Goal: Find specific page/section: Find specific page/section

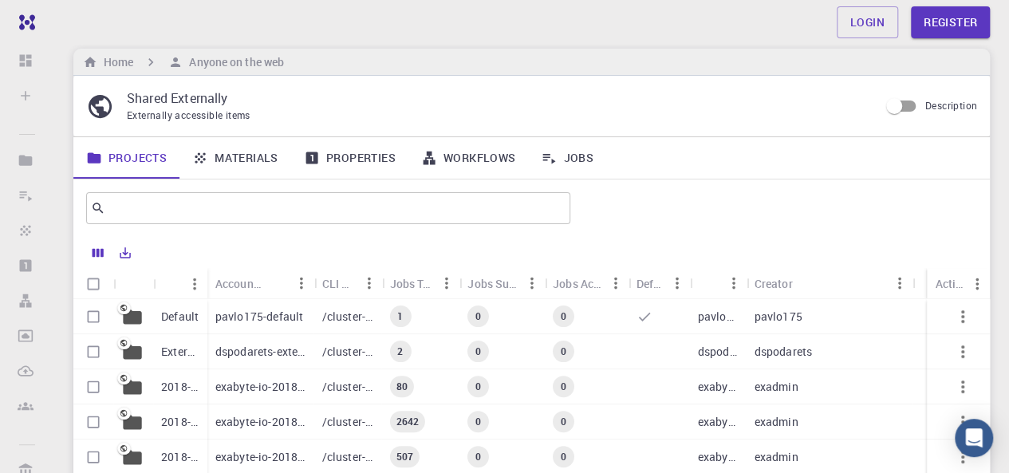
scroll to position [14, 0]
click at [250, 154] on link "Materials" at bounding box center [235, 158] width 112 height 41
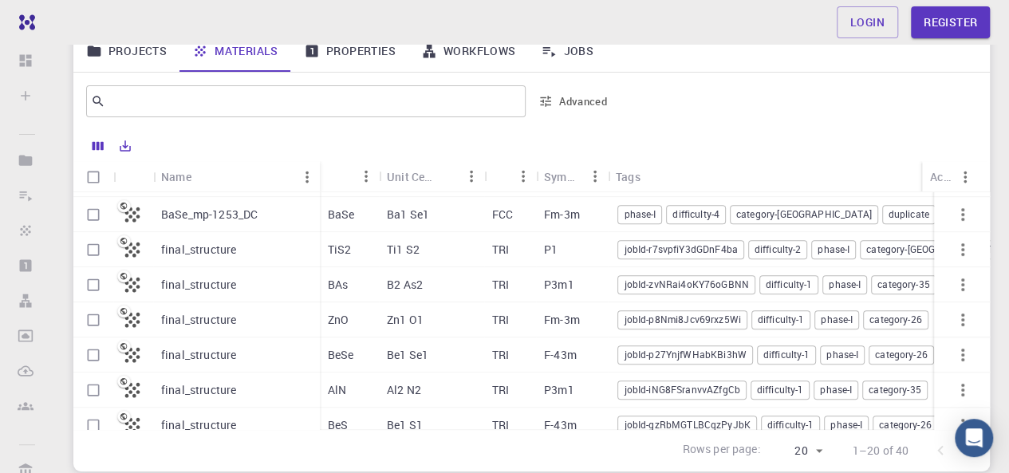
scroll to position [382, 0]
click at [222, 251] on p "final_structure" at bounding box center [198, 249] width 75 height 16
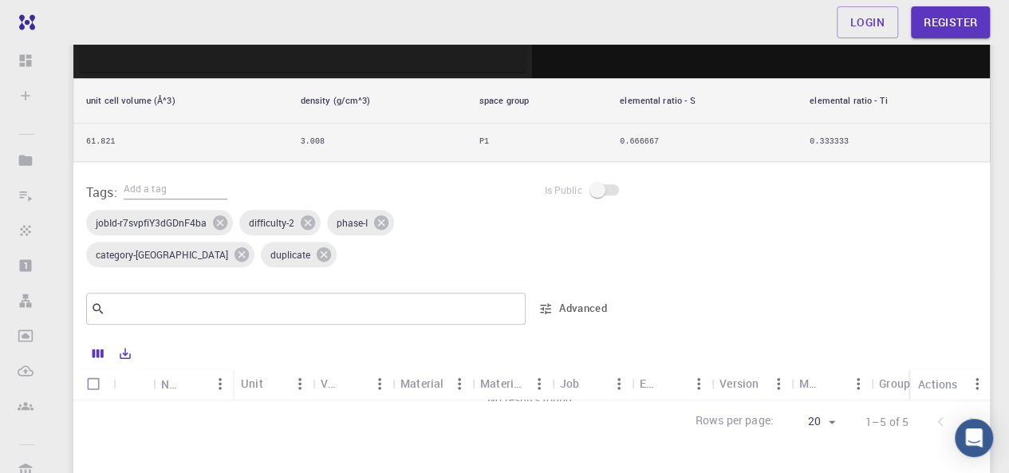
scroll to position [573, 0]
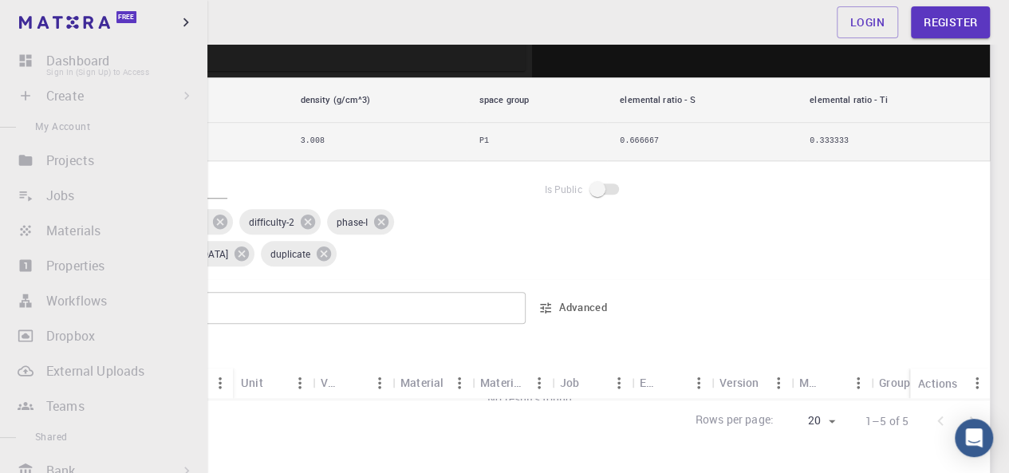
click at [24, 61] on li "Dashboard Sign In (Sign Up) to Access" at bounding box center [103, 61] width 207 height 32
